Goal: Check status: Check status

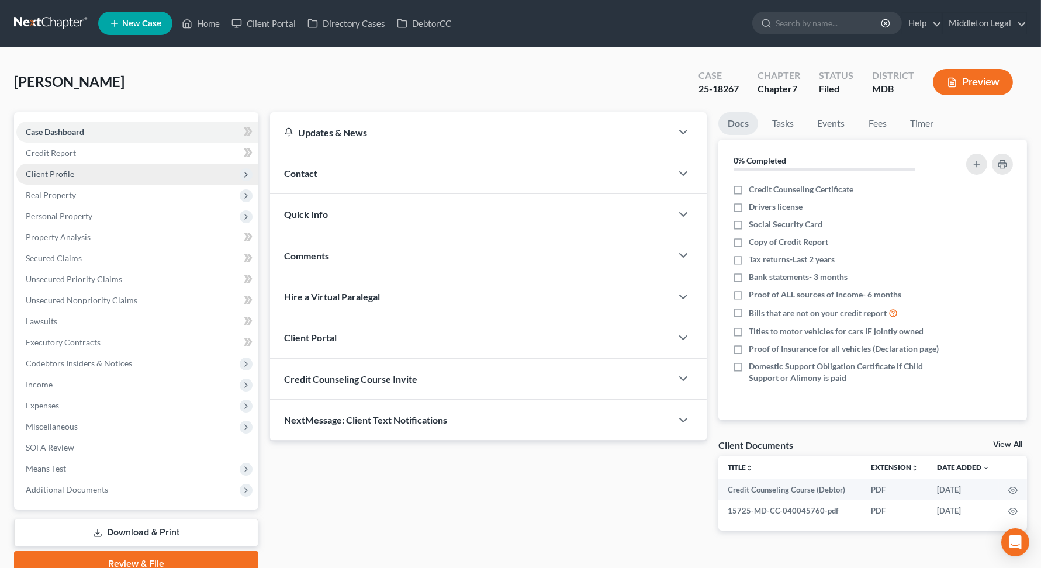
click at [135, 173] on span "Client Profile" at bounding box center [137, 174] width 242 height 21
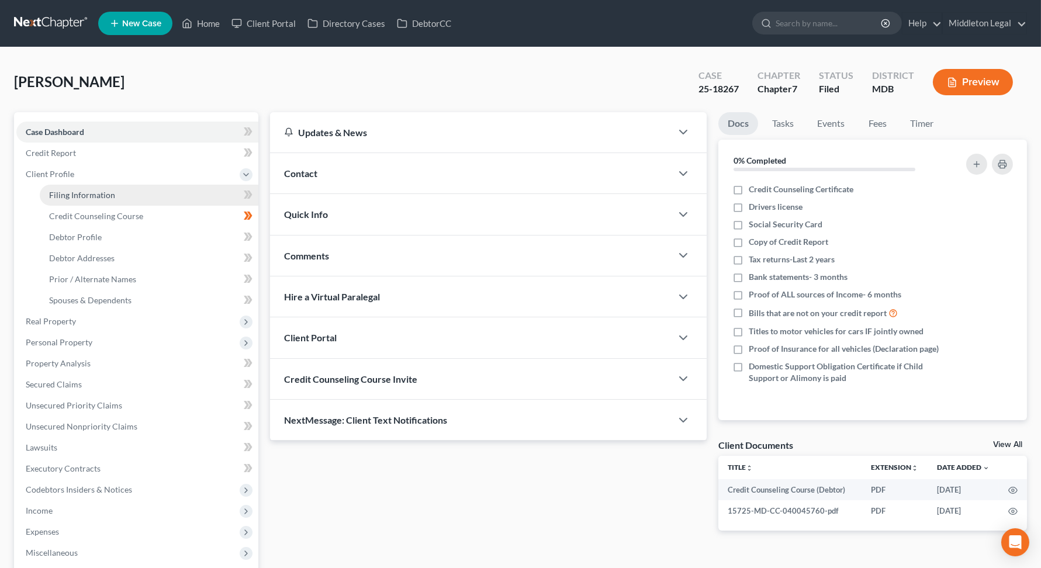
click at [182, 193] on link "Filing Information" at bounding box center [149, 195] width 219 height 21
select select "1"
select select "0"
select select "21"
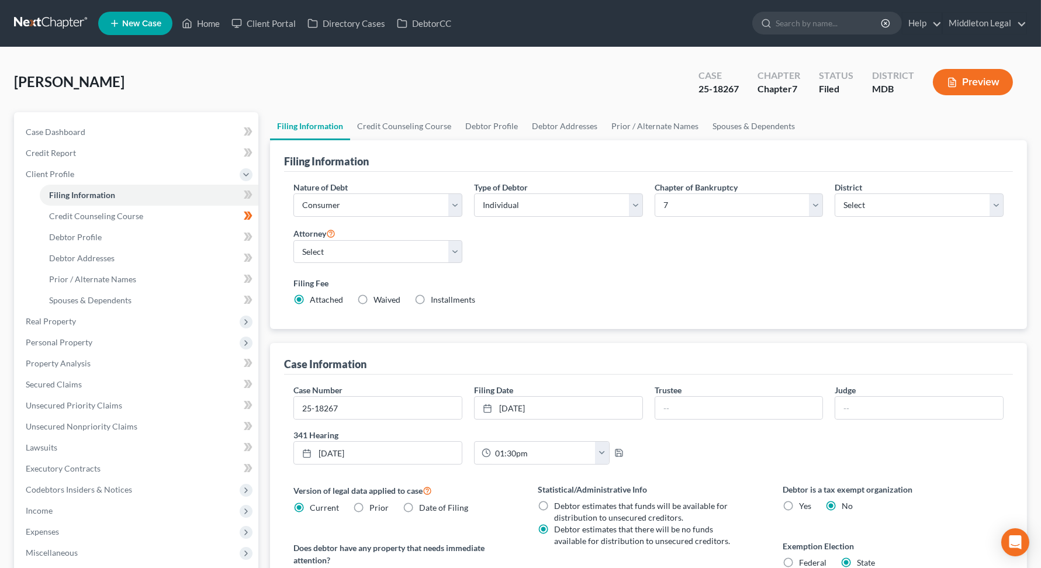
click at [980, 82] on button "Preview" at bounding box center [973, 82] width 80 height 26
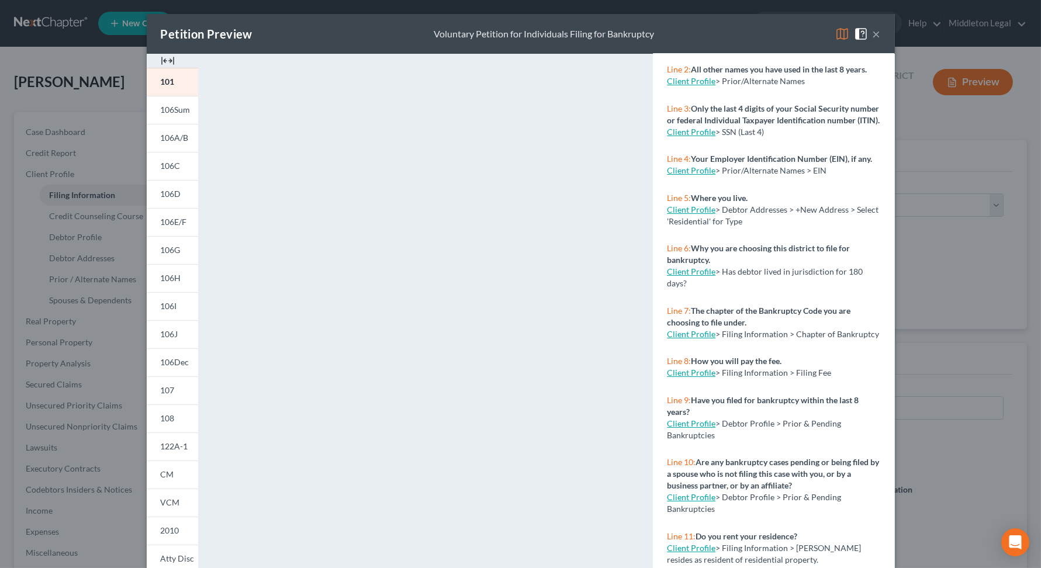
scroll to position [131, 0]
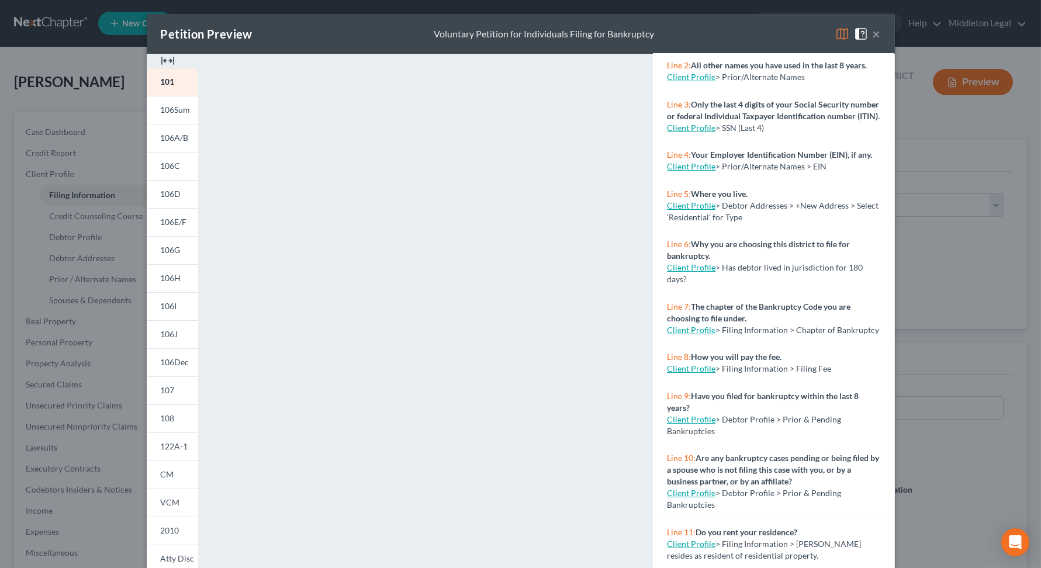
click at [952, 353] on div "Petition Preview Voluntary Petition for Individuals Filing for Bankruptcy × 101…" at bounding box center [520, 284] width 1041 height 568
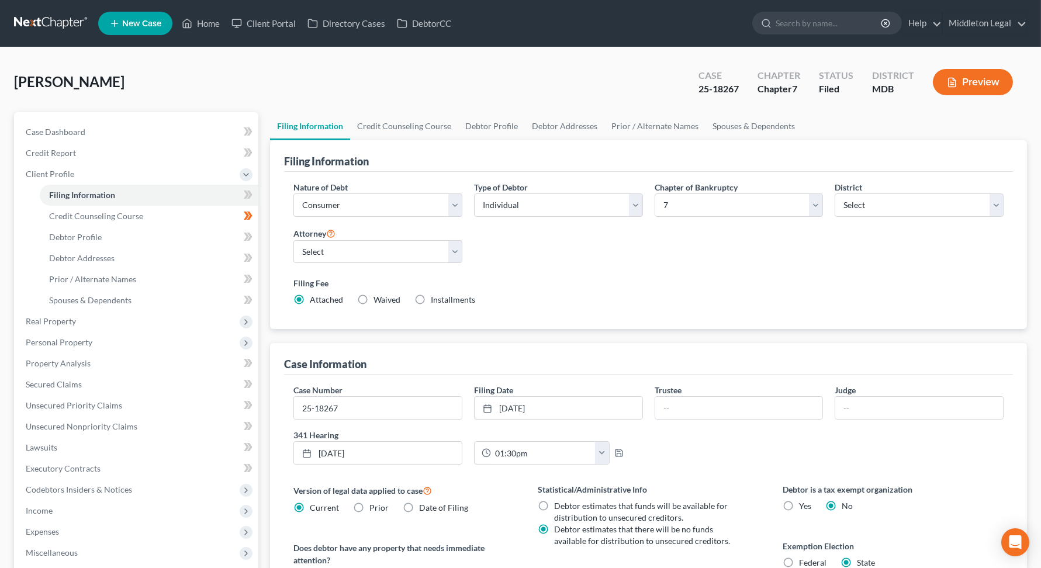
click at [966, 84] on button "Preview" at bounding box center [973, 82] width 80 height 26
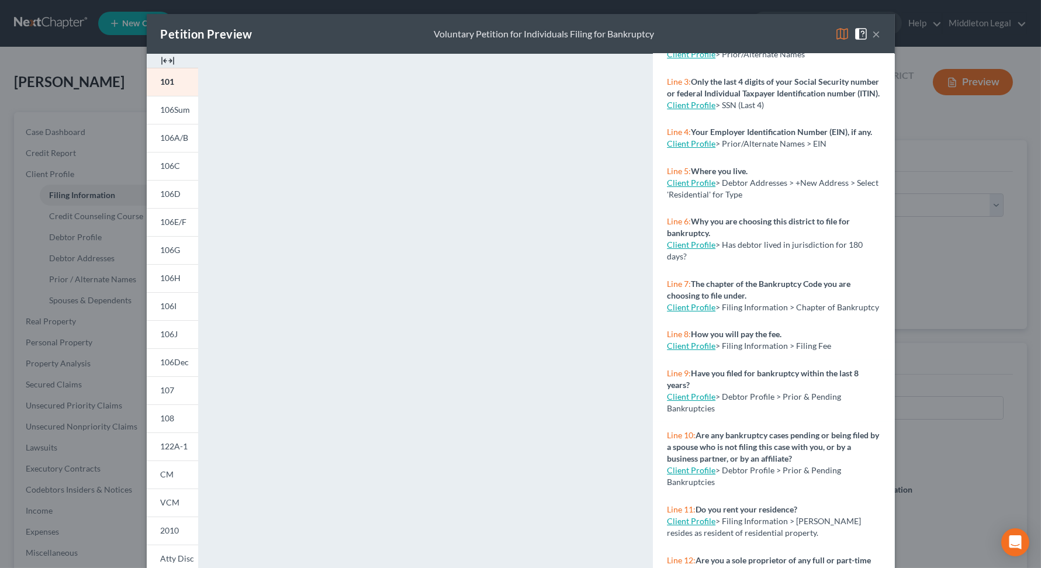
scroll to position [154, 0]
click at [15, 241] on div "Petition Preview Voluntary Petition for Individuals Filing for Bankruptcy × 101…" at bounding box center [520, 284] width 1041 height 568
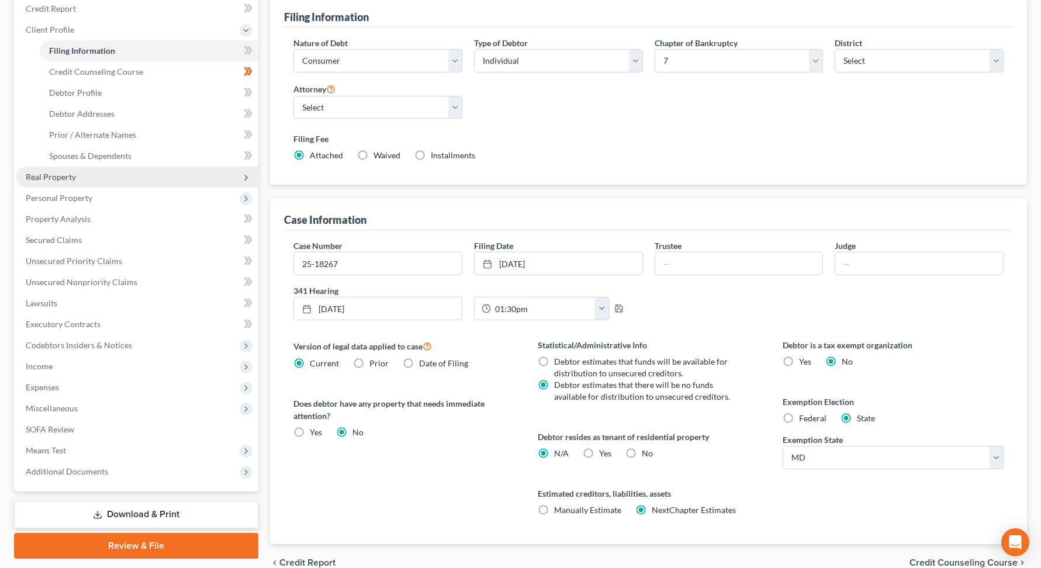
scroll to position [188, 0]
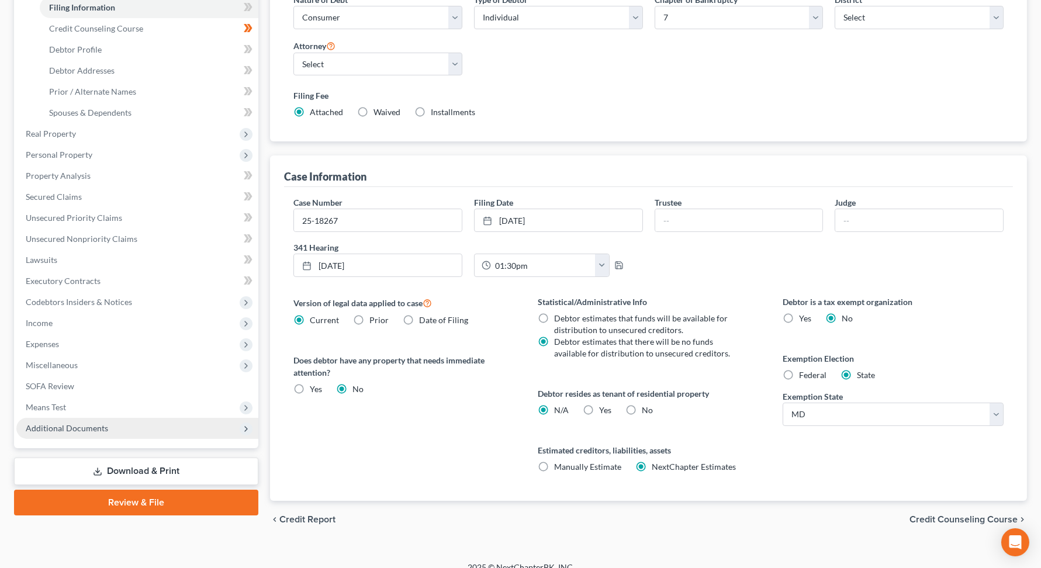
click at [134, 431] on span "Additional Documents" at bounding box center [137, 428] width 242 height 21
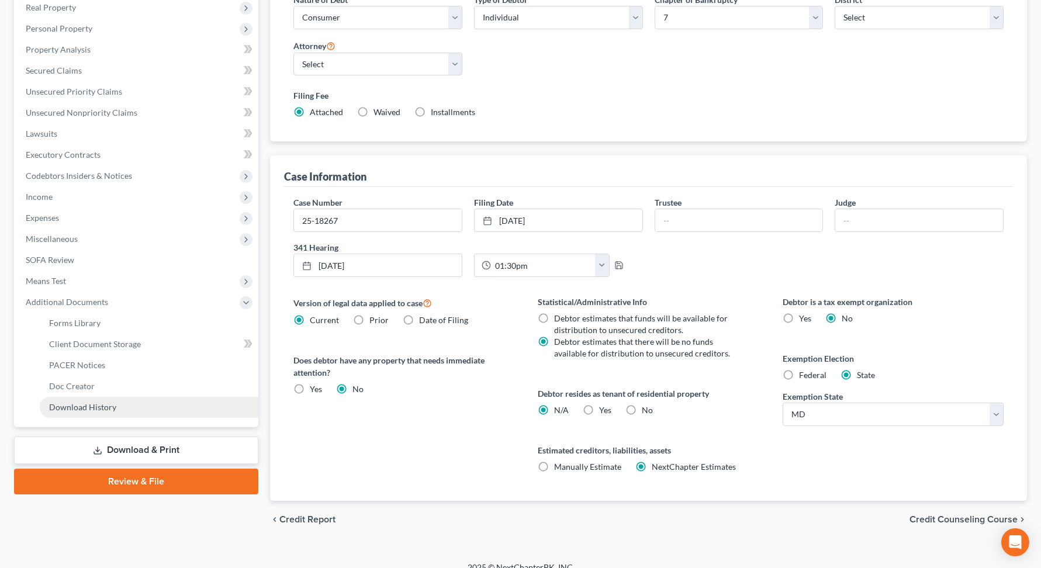
click at [151, 402] on link "Download History" at bounding box center [149, 407] width 219 height 21
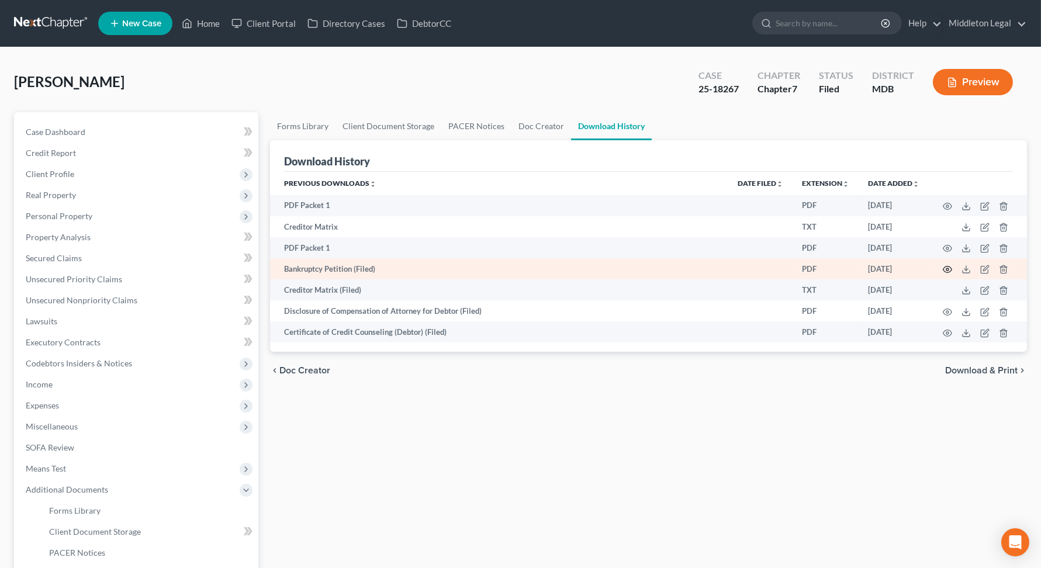
click at [949, 272] on icon "button" at bounding box center [947, 269] width 9 height 9
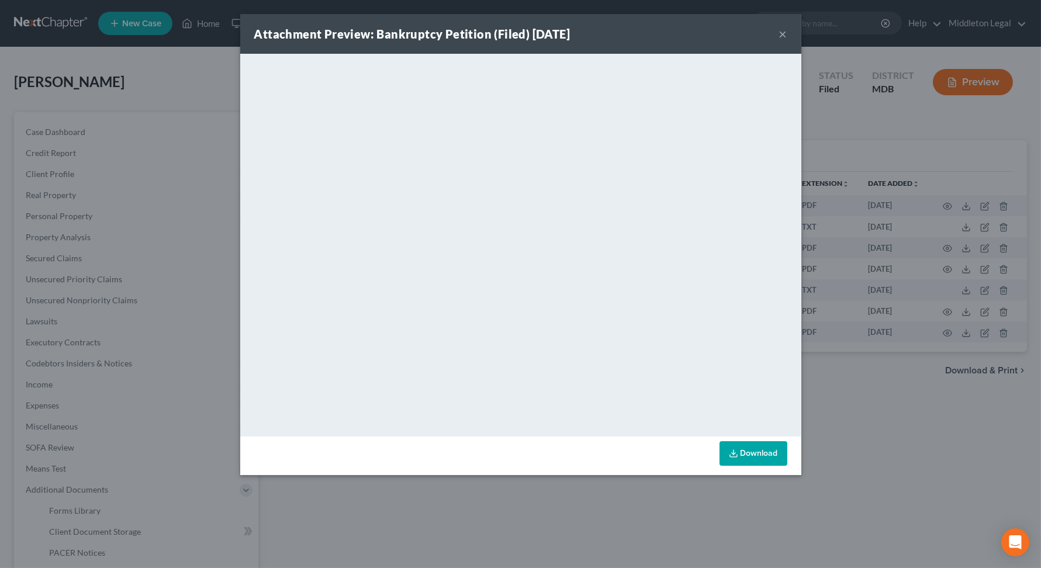
click at [892, 425] on div "Attachment Preview: Bankruptcy Petition (Filed) [DATE] × <object ng-attr-data='…" at bounding box center [520, 284] width 1041 height 568
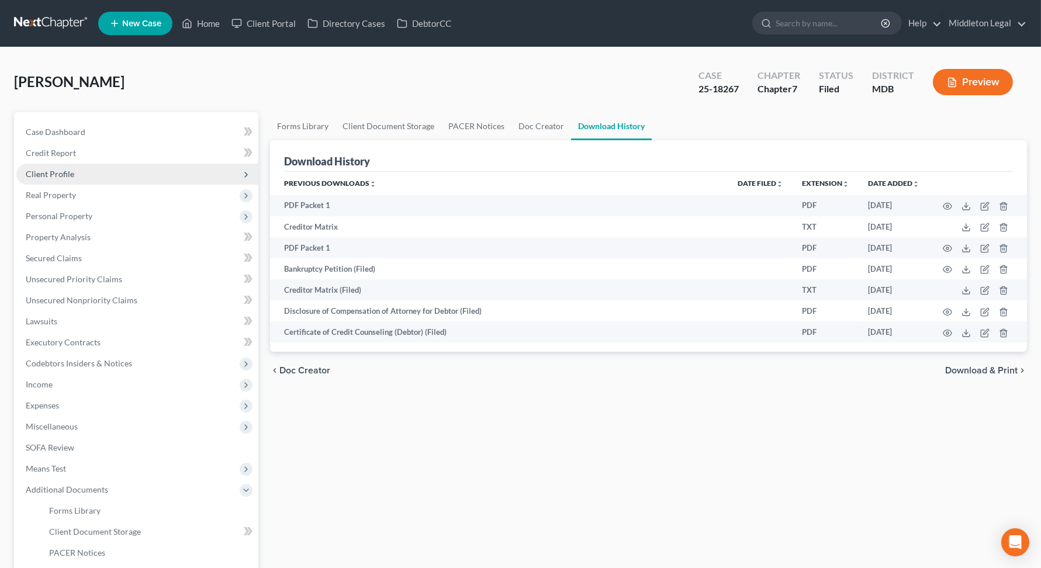
click at [134, 171] on span "Client Profile" at bounding box center [137, 174] width 242 height 21
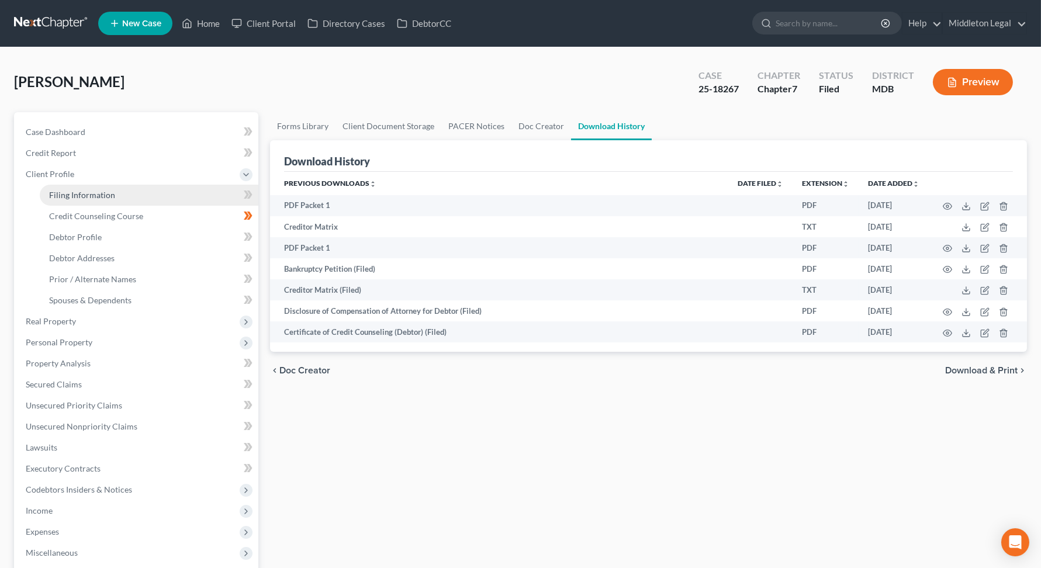
click at [158, 192] on link "Filing Information" at bounding box center [149, 195] width 219 height 21
select select "1"
select select "0"
select select "38"
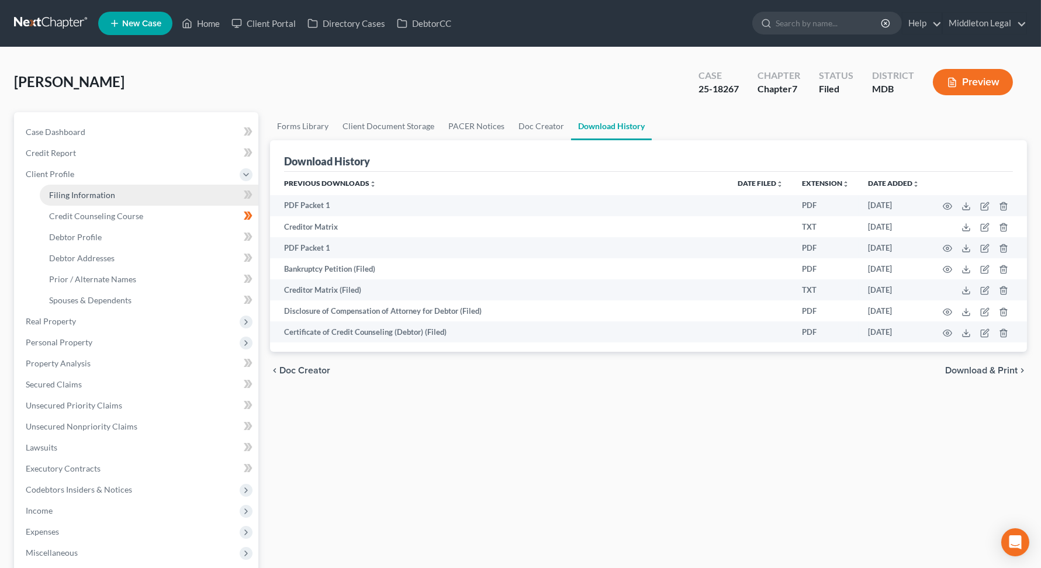
select select "0"
select select "21"
